Goal: Information Seeking & Learning: Learn about a topic

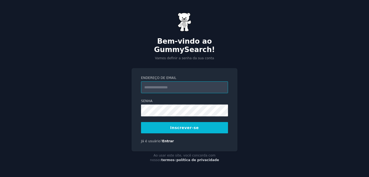
click at [171, 84] on input "Endereço de email" at bounding box center [184, 87] width 87 height 12
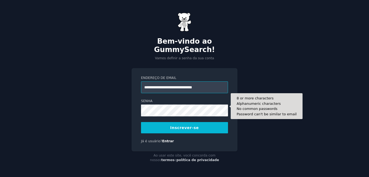
type input "**********"
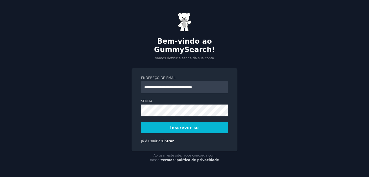
click at [174, 126] on font "Inscrever-se" at bounding box center [184, 128] width 29 height 4
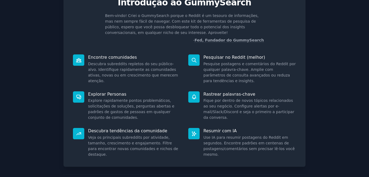
scroll to position [54, 0]
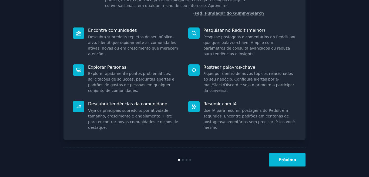
click at [279, 155] on button "Próximo" at bounding box center [287, 160] width 36 height 13
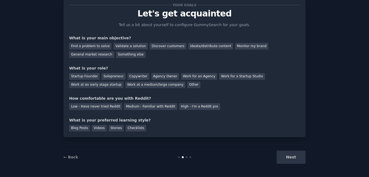
scroll to position [22, 0]
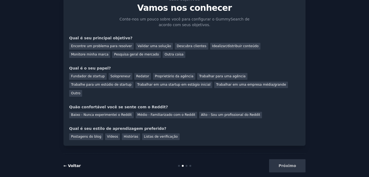
click at [72, 164] on font "← Voltar" at bounding box center [71, 166] width 17 height 4
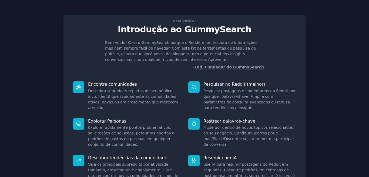
scroll to position [57, 0]
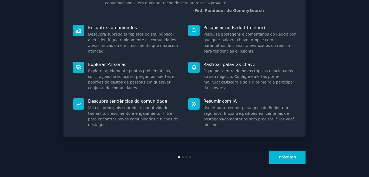
click at [280, 154] on button "Próximo" at bounding box center [287, 157] width 36 height 13
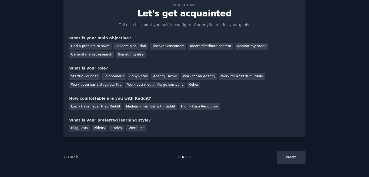
scroll to position [22, 0]
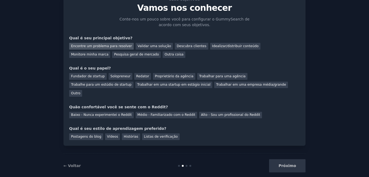
click at [117, 45] on font "Encontre um problema para resolver" at bounding box center [101, 46] width 61 height 4
click at [145, 47] on font "Validar uma solução" at bounding box center [153, 46] width 33 height 4
click at [112, 47] on font "Encontre um problema para resolver" at bounding box center [101, 46] width 61 height 4
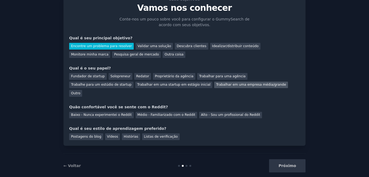
click at [216, 86] on font "Trabalhar em uma empresa média/grande" at bounding box center [251, 85] width 70 height 4
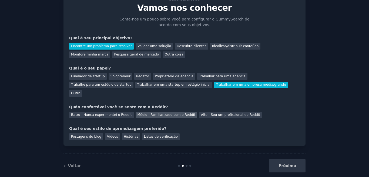
click at [155, 113] on font "Médio - Familiarizado com o Reddit" at bounding box center [166, 115] width 58 height 4
click at [124, 135] on font "Histórias" at bounding box center [131, 137] width 15 height 4
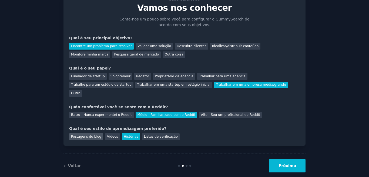
click at [90, 135] on font "Postagens do blog" at bounding box center [86, 137] width 30 height 4
click at [281, 159] on button "Próximo" at bounding box center [287, 165] width 36 height 13
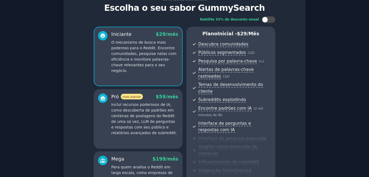
scroll to position [76, 0]
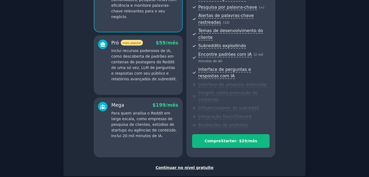
click at [193, 166] on font "Continuar no nível gratuito" at bounding box center [184, 168] width 58 height 4
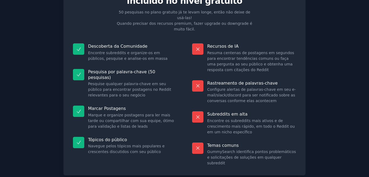
scroll to position [56, 0]
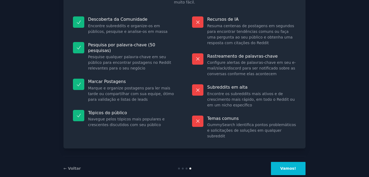
click at [286, 162] on button "Vamos!" at bounding box center [288, 168] width 35 height 13
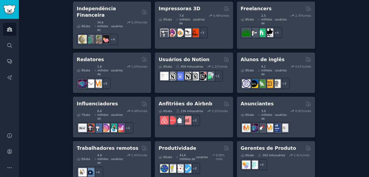
scroll to position [450, 0]
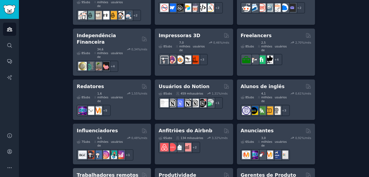
click at [108, 173] on font "Trabalhadores remotos" at bounding box center [108, 175] width 62 height 5
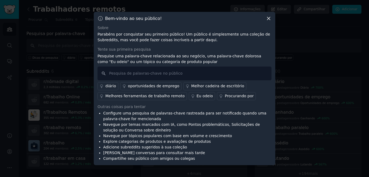
click at [160, 84] on font "oportunidades de emprego" at bounding box center [153, 86] width 51 height 4
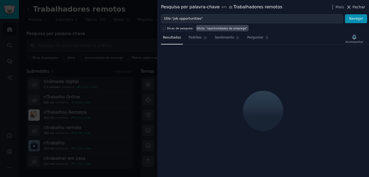
click at [350, 6] on icon at bounding box center [349, 7] width 6 height 6
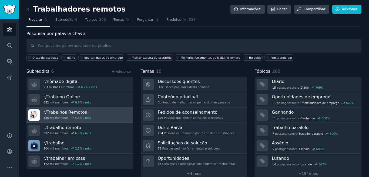
click at [108, 112] on link "r/ Trabalhos Remotos 355 mil membros 5,3 % / mês" at bounding box center [79, 115] width 107 height 15
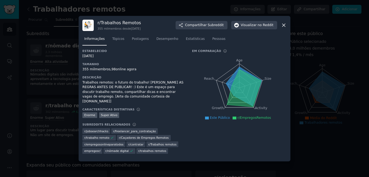
click at [283, 26] on icon at bounding box center [284, 25] width 6 height 6
